Goal: Information Seeking & Learning: Learn about a topic

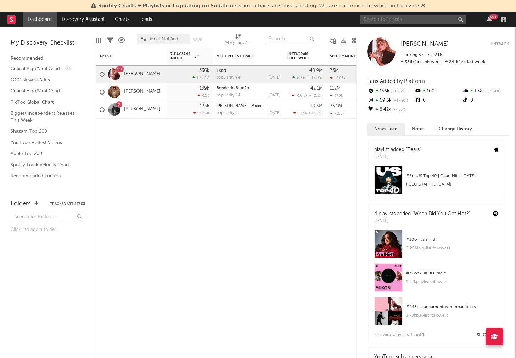
click at [400, 17] on input "text" at bounding box center [413, 19] width 106 height 9
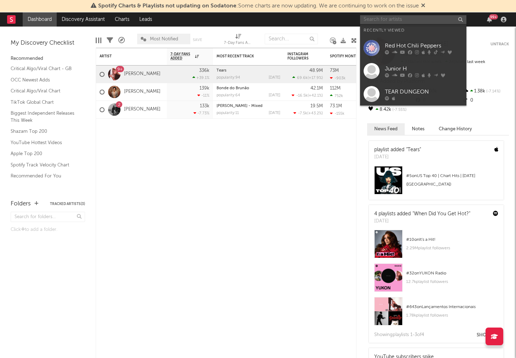
type input "z"
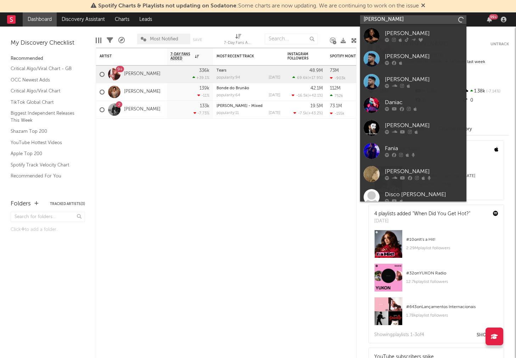
type input "xania monet"
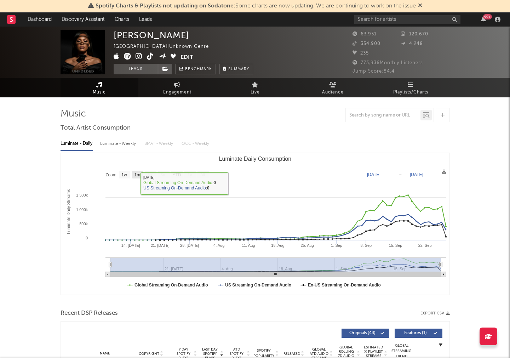
click at [138, 175] on text "1m" at bounding box center [137, 174] width 6 height 5
select select "1m"
type input "[DATE]"
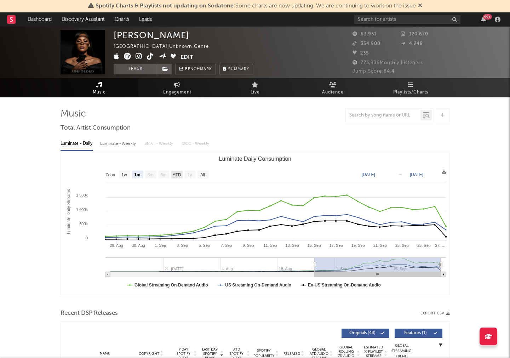
click at [175, 174] on text "YTD" at bounding box center [176, 174] width 8 height 5
select select "YTD"
type input "2025-07-08"
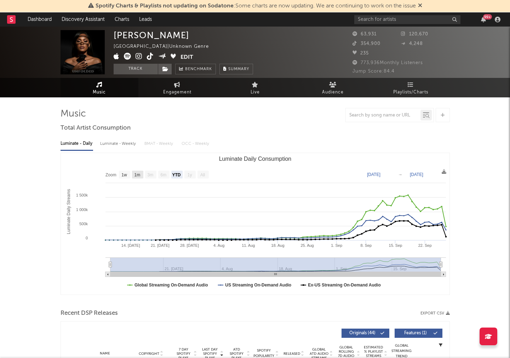
click at [143, 174] on rect "Luminate Daily Consumption" at bounding box center [137, 175] width 11 height 8
select select "1m"
type input "[DATE]"
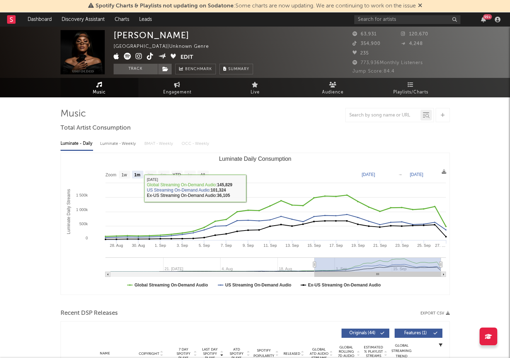
click at [116, 171] on rect "Luminate Daily Consumption" at bounding box center [255, 224] width 389 height 142
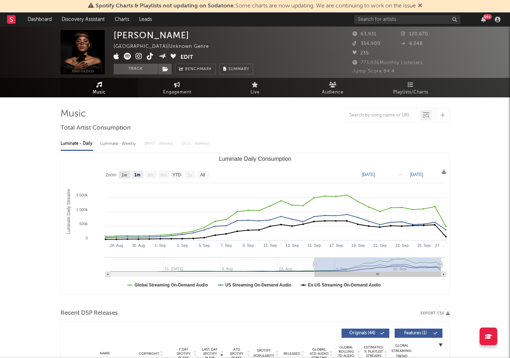
click at [125, 175] on text "1w" at bounding box center [124, 174] width 6 height 5
select select "1w"
type input "[DATE]"
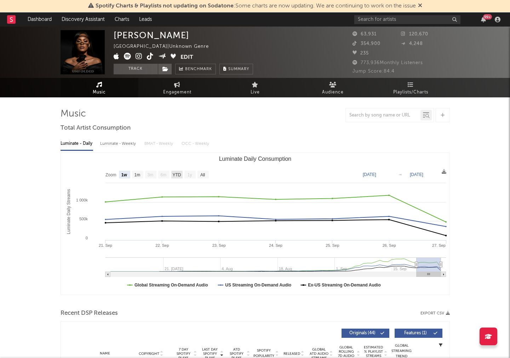
click at [176, 176] on text "YTD" at bounding box center [176, 174] width 8 height 5
select select "YTD"
type input "2025-07-08"
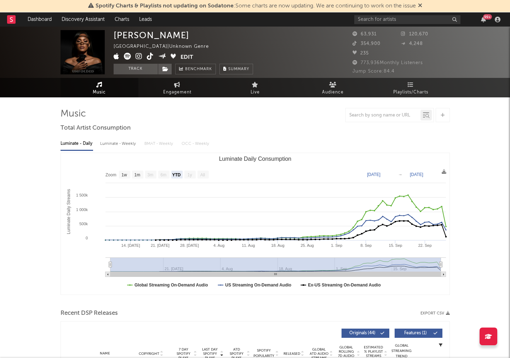
click at [204, 173] on text "All" at bounding box center [202, 174] width 5 height 5
click at [375, 21] on input "text" at bounding box center [407, 19] width 106 height 9
type input "jay z"
click at [376, 20] on input "jay z" at bounding box center [407, 19] width 106 height 9
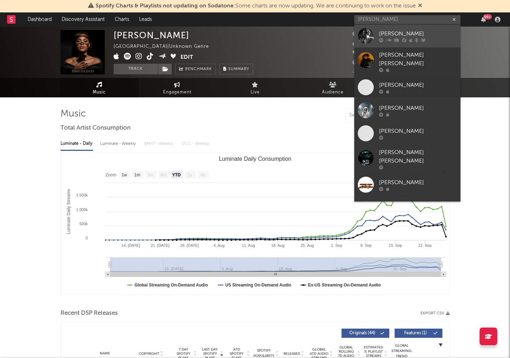
click at [376, 31] on link "JAY-Z" at bounding box center [407, 35] width 106 height 23
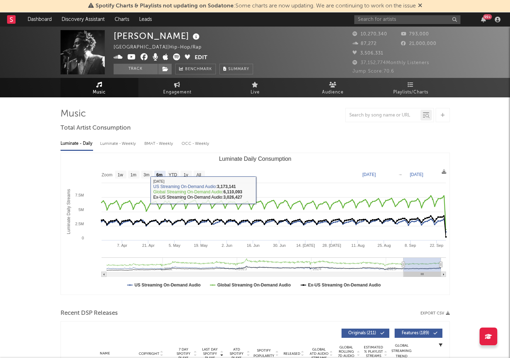
click at [174, 177] on text "YTD" at bounding box center [173, 174] width 8 height 5
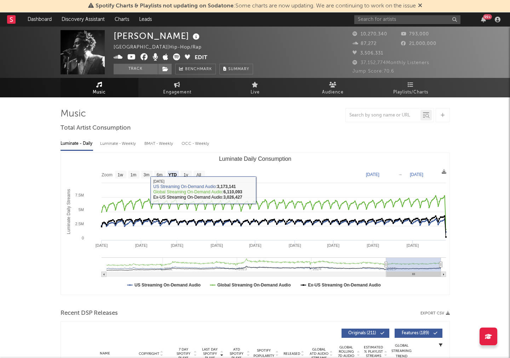
select select "YTD"
type input "[DATE]"
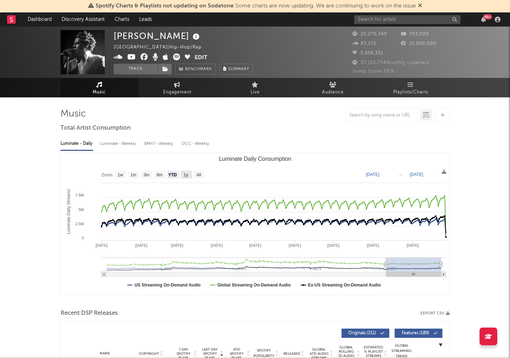
click at [190, 175] on rect "Luminate Daily Consumption" at bounding box center [186, 175] width 11 height 8
select select "1y"
type input "[DATE]"
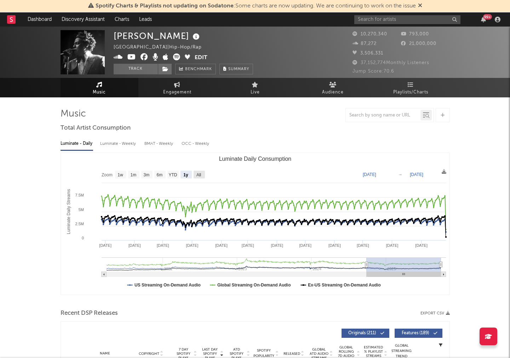
click at [202, 175] on rect "Luminate Daily Consumption" at bounding box center [199, 175] width 11 height 8
select select "All"
type input "[DATE]"
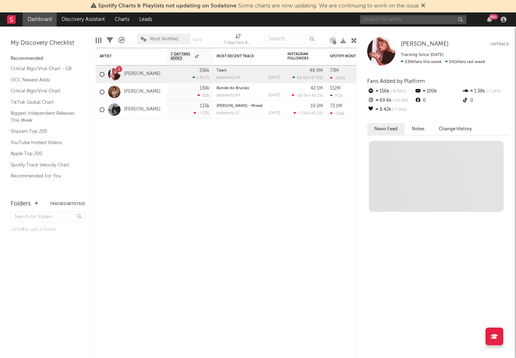
click at [411, 18] on input "text" at bounding box center [413, 19] width 106 height 9
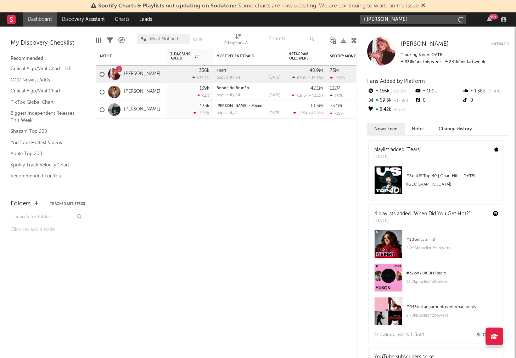
type input "[PERSON_NAME]"
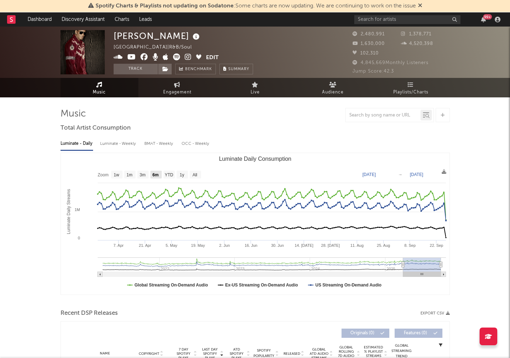
click at [153, 175] on text "6m" at bounding box center [155, 174] width 6 height 5
click at [168, 175] on text "YTD" at bounding box center [169, 174] width 8 height 5
select select "YTD"
type input "[DATE]"
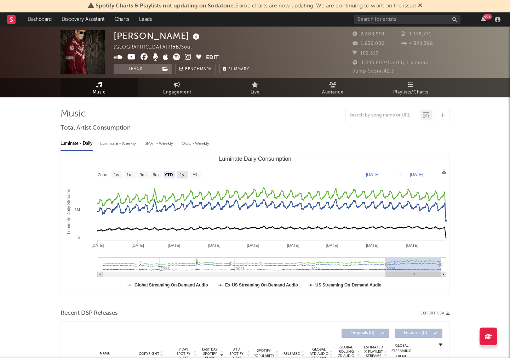
click at [180, 176] on text "1y" at bounding box center [182, 174] width 5 height 5
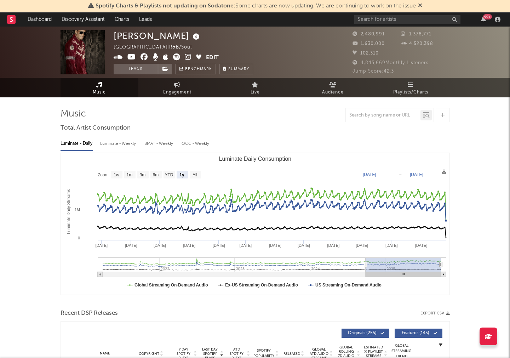
select select "1y"
type input "[DATE]"
click at [175, 177] on rect "Luminate Daily Consumption" at bounding box center [255, 224] width 389 height 142
click at [173, 174] on rect "Luminate Daily Consumption" at bounding box center [169, 175] width 11 height 8
select select "YTD"
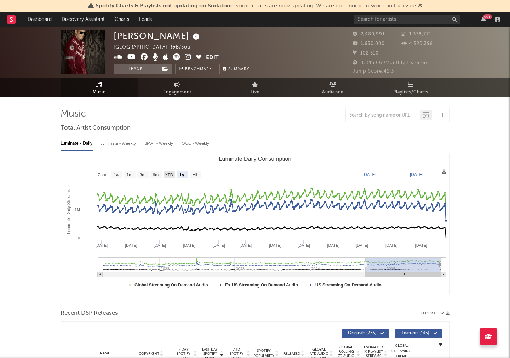
type input "[DATE]"
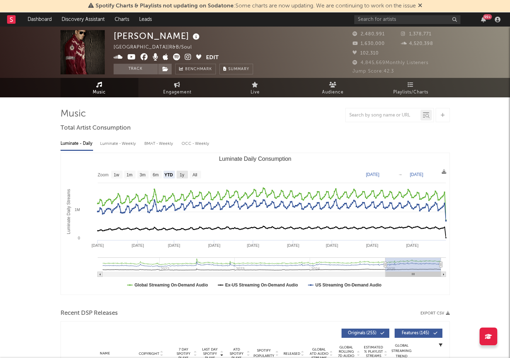
click at [177, 175] on rect "Luminate Daily Consumption" at bounding box center [182, 175] width 11 height 8
select select "1y"
type input "[DATE]"
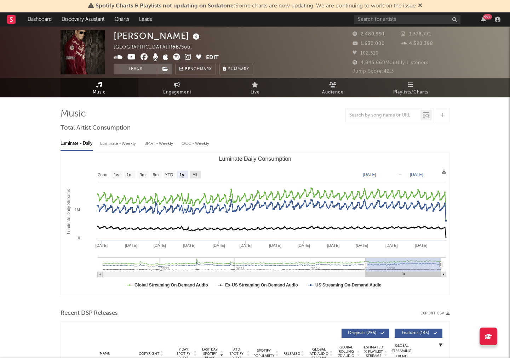
click at [198, 178] on rect "Luminate Daily Consumption" at bounding box center [195, 175] width 11 height 8
select select "All"
type input "[DATE]"
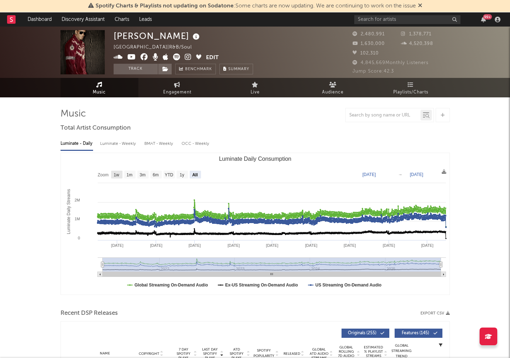
click at [114, 173] on g "1w" at bounding box center [116, 175] width 11 height 8
select select "1w"
type input "[DATE]"
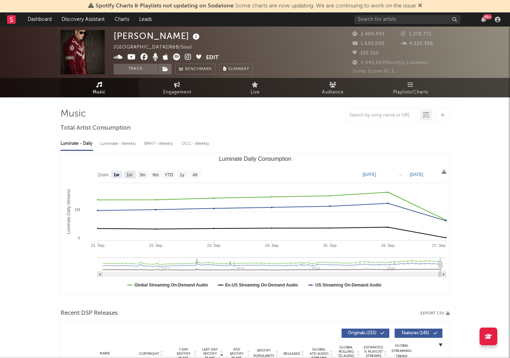
click at [128, 176] on text "1m" at bounding box center [129, 174] width 6 height 5
select select "1m"
type input "[DATE]"
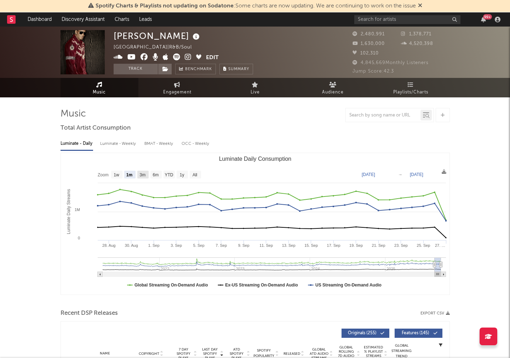
click at [144, 174] on text "3m" at bounding box center [143, 174] width 6 height 5
select select "3m"
type input "[DATE]"
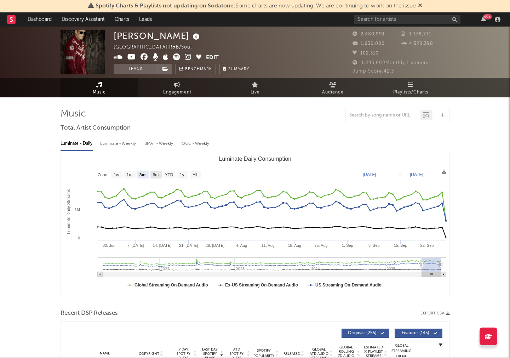
click at [157, 176] on text "6m" at bounding box center [156, 174] width 6 height 5
select select "6m"
type input "[DATE]"
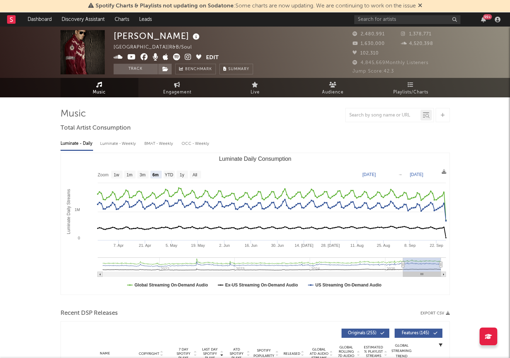
click at [172, 179] on rect "Luminate Daily Consumption" at bounding box center [255, 224] width 389 height 142
click at [170, 177] on text "YTD" at bounding box center [169, 174] width 8 height 5
select select "YTD"
type input "[DATE]"
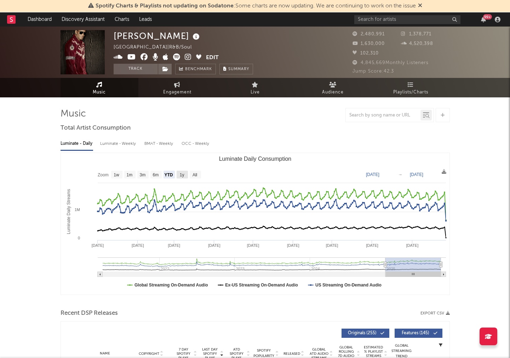
click at [177, 176] on rect "Luminate Daily Consumption" at bounding box center [182, 175] width 11 height 8
select select "1y"
type input "[DATE]"
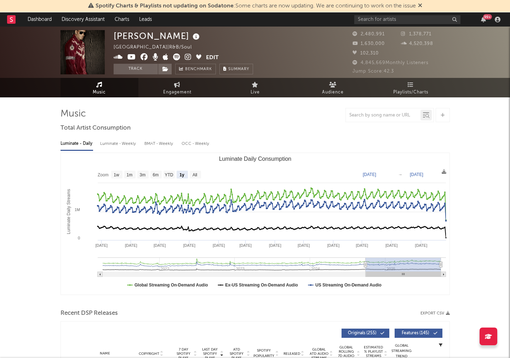
click at [204, 176] on rect "Luminate Daily Consumption" at bounding box center [255, 224] width 389 height 142
click at [199, 175] on rect "Luminate Daily Consumption" at bounding box center [195, 175] width 11 height 8
select select "All"
type input "[DATE]"
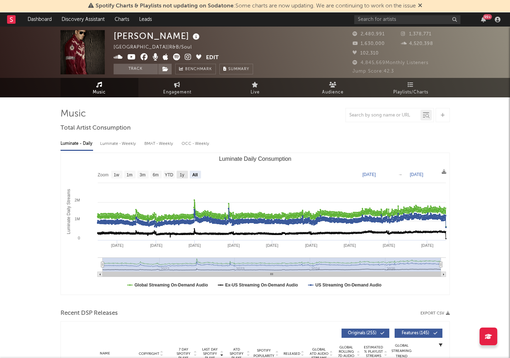
click at [181, 175] on text "1y" at bounding box center [182, 174] width 5 height 5
select select "1y"
type input "[DATE]"
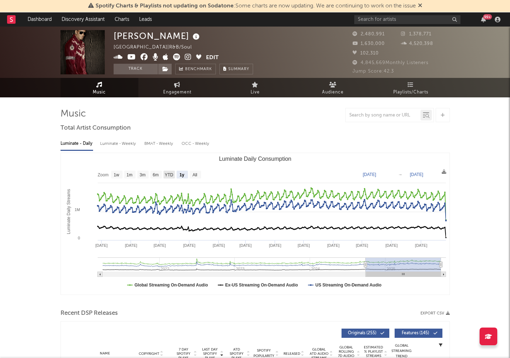
click at [165, 174] on text "YTD" at bounding box center [169, 174] width 8 height 5
select select "YTD"
type input "[DATE]"
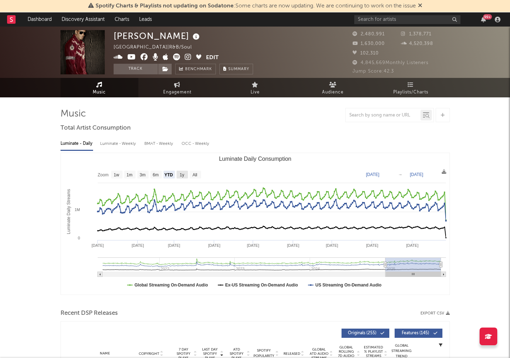
click at [184, 176] on text "1y" at bounding box center [182, 174] width 5 height 5
select select "1y"
type input "[DATE]"
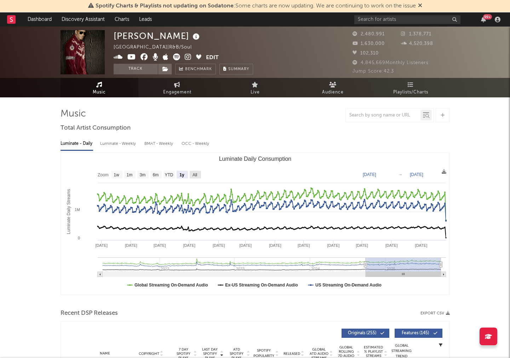
click at [196, 176] on text "All" at bounding box center [194, 174] width 5 height 5
select select "All"
type input "[DATE]"
